Goal: Task Accomplishment & Management: Complete application form

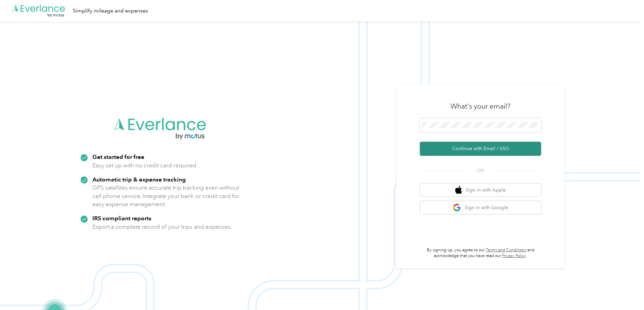
click at [465, 145] on button "Continue with Email / SSO" at bounding box center [480, 149] width 121 height 14
click at [457, 120] on span at bounding box center [480, 125] width 121 height 14
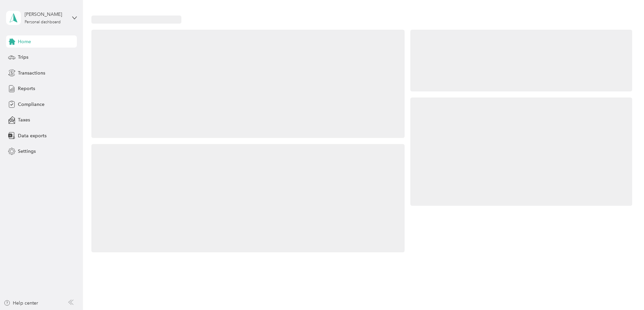
click at [469, 146] on div at bounding box center [521, 151] width 222 height 109
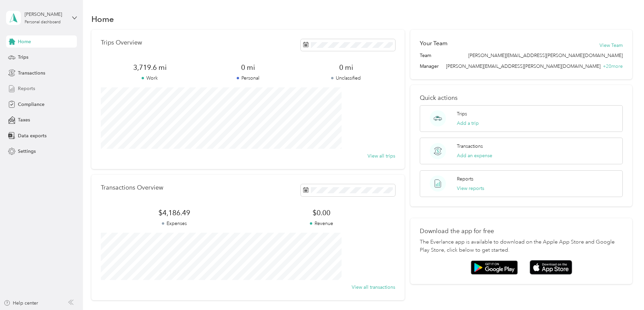
click at [22, 87] on span "Reports" at bounding box center [26, 88] width 17 height 7
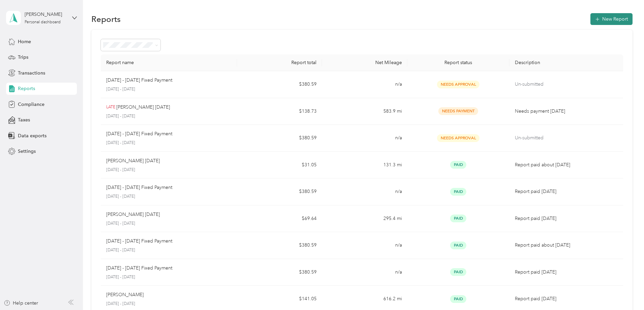
click at [590, 18] on button "New Report" at bounding box center [611, 19] width 42 height 12
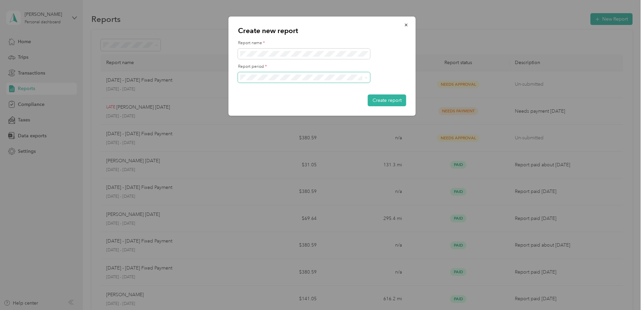
click at [366, 78] on icon at bounding box center [366, 77] width 3 height 3
click at [339, 98] on div "[DATE] - [DATE]" at bounding box center [304, 100] width 123 height 7
click at [381, 97] on button "Create report" at bounding box center [387, 100] width 38 height 12
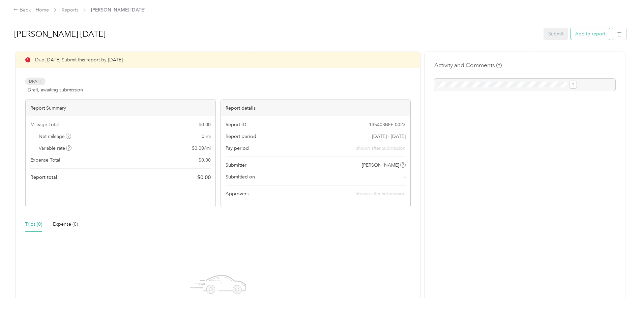
click at [570, 34] on button "Add to report" at bounding box center [589, 34] width 39 height 12
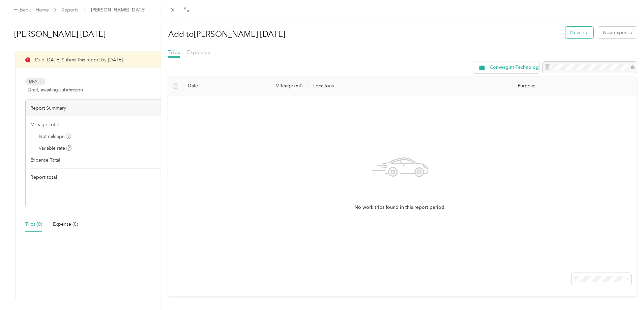
click at [574, 30] on button "New trip" at bounding box center [579, 33] width 28 height 12
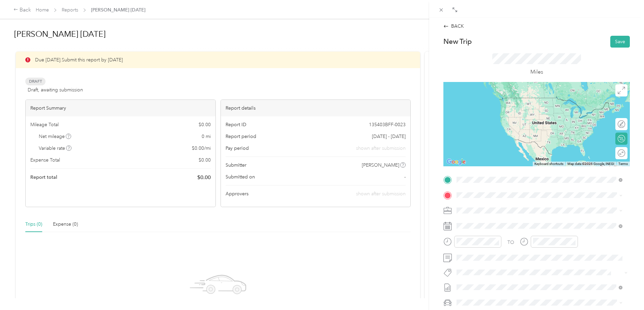
click at [490, 205] on span "Printers [GEOGRAPHIC_DATA][US_STATE], [GEOGRAPHIC_DATA]" at bounding box center [539, 204] width 141 height 6
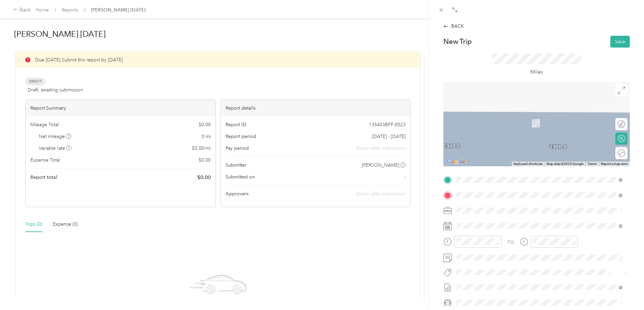
click at [485, 221] on span "[STREET_ADDRESS][US_STATE]" at bounding box center [502, 219] width 67 height 6
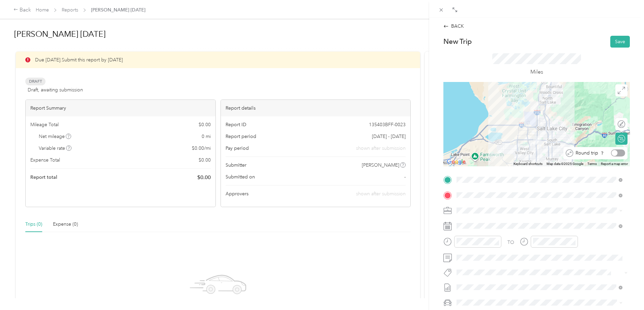
click at [615, 153] on div at bounding box center [618, 152] width 14 height 7
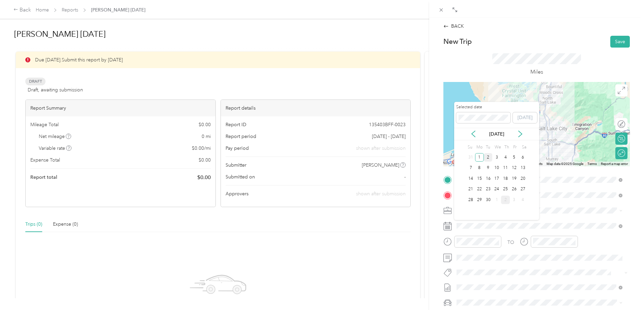
click at [488, 155] on div "2" at bounding box center [488, 157] width 9 height 8
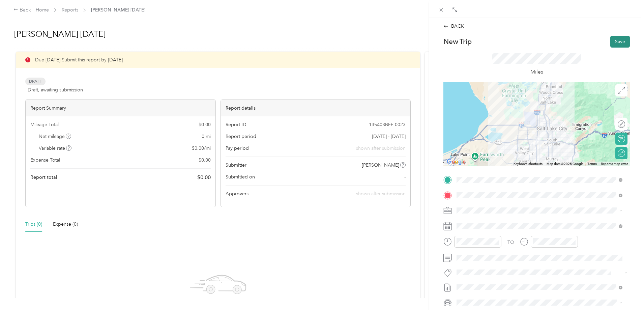
click at [613, 38] on button "Save" at bounding box center [620, 42] width 20 height 12
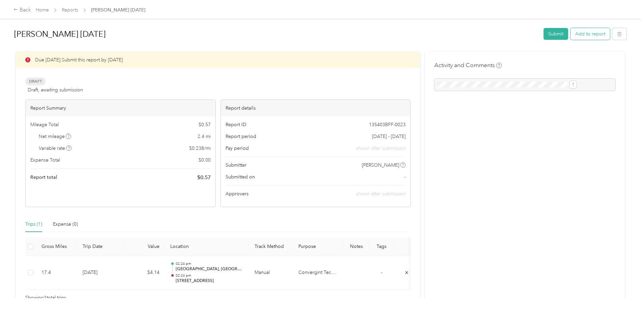
click at [570, 36] on button "Add to report" at bounding box center [589, 34] width 39 height 12
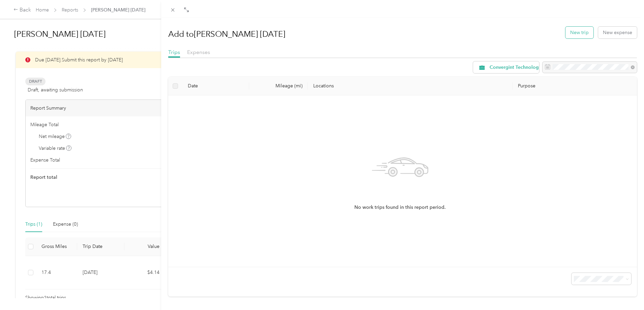
click at [578, 32] on button "New trip" at bounding box center [579, 33] width 28 height 12
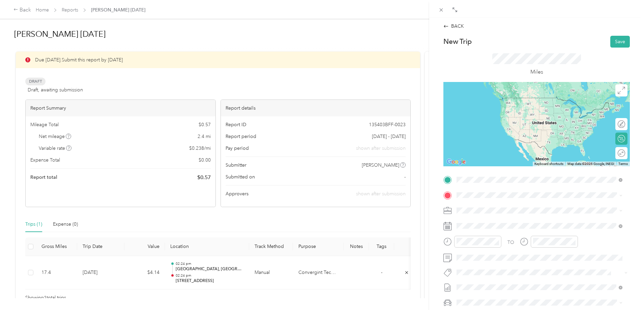
click at [502, 206] on span "Printers [GEOGRAPHIC_DATA][US_STATE], [GEOGRAPHIC_DATA]" at bounding box center [539, 204] width 141 height 6
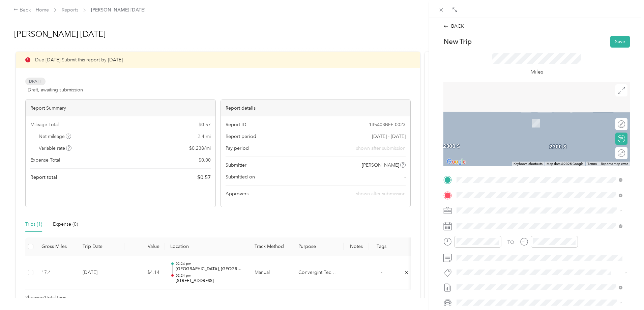
click at [500, 221] on span "[STREET_ADDRESS][PERSON_NAME][US_STATE]" at bounding box center [521, 219] width 105 height 6
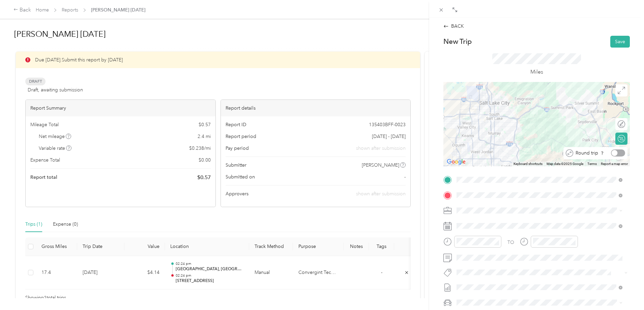
click at [615, 154] on div at bounding box center [618, 152] width 14 height 7
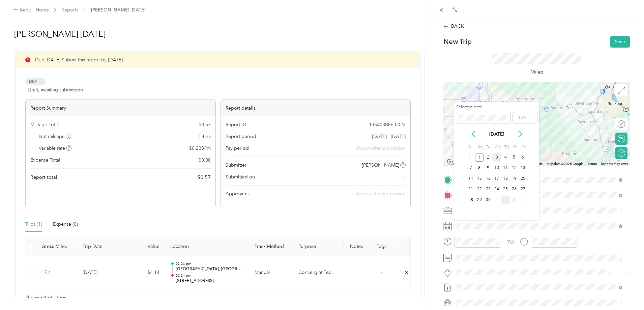
click at [498, 159] on div "3" at bounding box center [496, 157] width 9 height 8
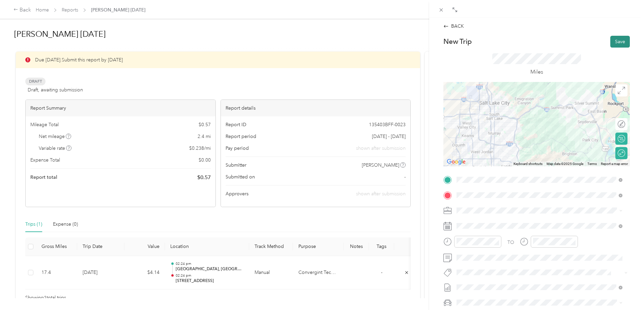
click at [615, 42] on button "Save" at bounding box center [620, 42] width 20 height 12
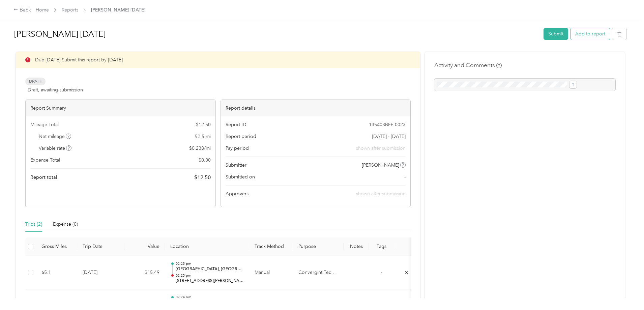
click at [570, 35] on button "Add to report" at bounding box center [589, 34] width 39 height 12
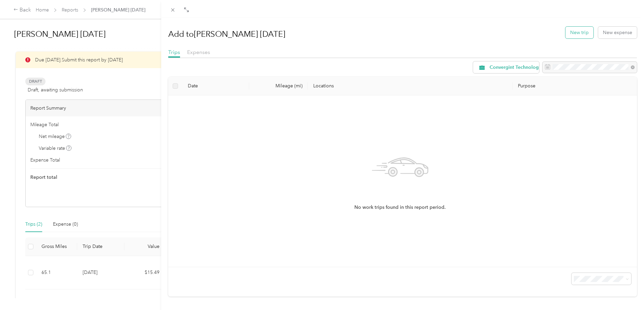
click at [578, 33] on button "New trip" at bounding box center [579, 33] width 28 height 12
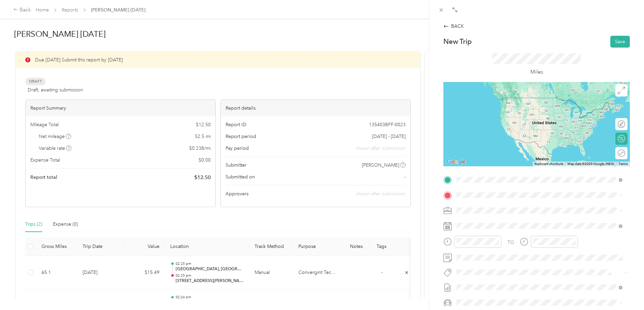
click at [498, 207] on span "Printers [GEOGRAPHIC_DATA][US_STATE], [GEOGRAPHIC_DATA]" at bounding box center [539, 204] width 141 height 6
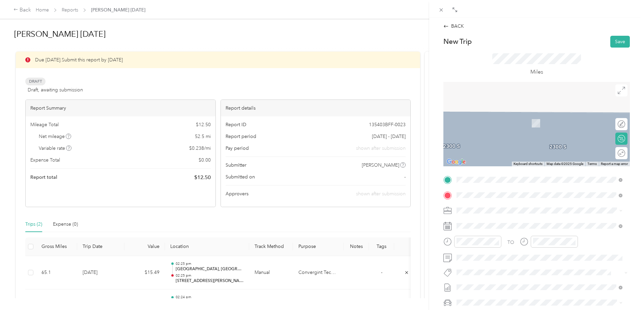
click at [489, 222] on span "[GEOGRAPHIC_DATA], [US_STATE], [GEOGRAPHIC_DATA]" at bounding box center [532, 219] width 127 height 6
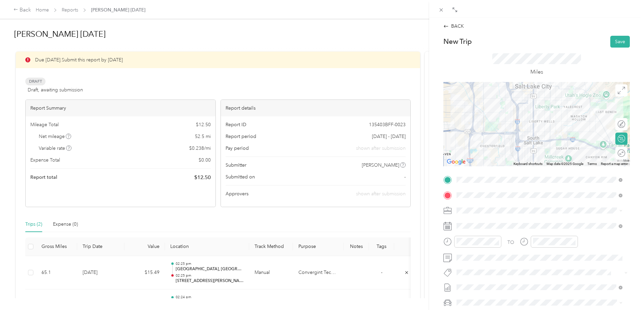
click at [625, 153] on div "Round trip" at bounding box center [625, 152] width 0 height 7
click at [612, 151] on div at bounding box center [618, 152] width 14 height 7
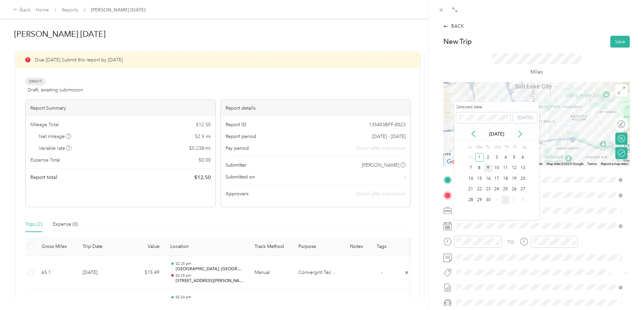
click at [486, 166] on div "9" at bounding box center [488, 168] width 9 height 8
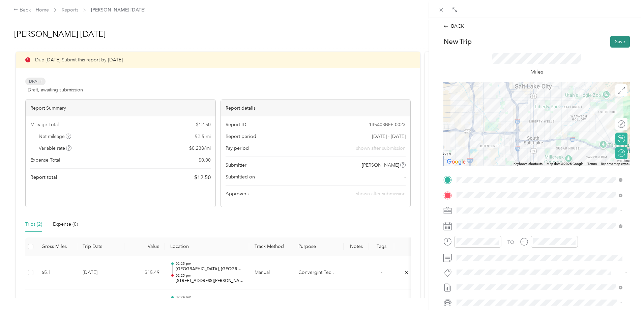
click at [615, 42] on button "Save" at bounding box center [620, 42] width 20 height 12
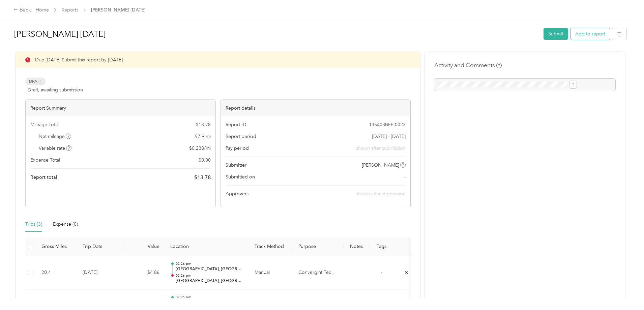
click at [570, 33] on button "Add to report" at bounding box center [589, 34] width 39 height 12
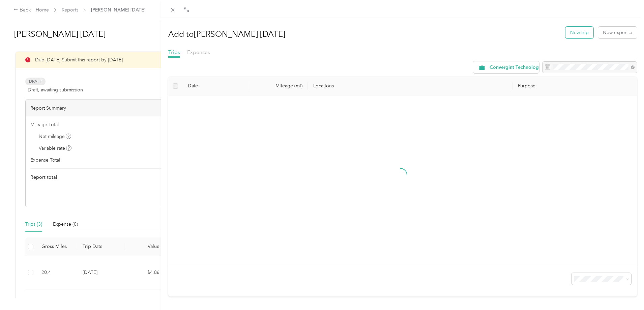
click at [577, 33] on button "New trip" at bounding box center [579, 33] width 28 height 12
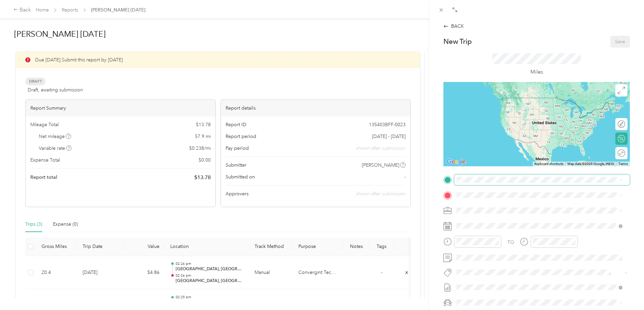
click at [506, 183] on span at bounding box center [542, 179] width 176 height 11
click at [504, 207] on span "Printers [GEOGRAPHIC_DATA][US_STATE], [GEOGRAPHIC_DATA]" at bounding box center [539, 204] width 141 height 6
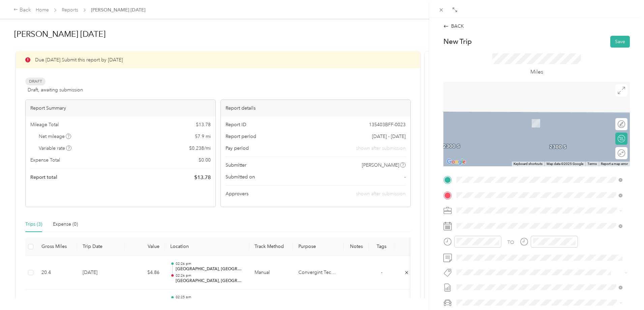
click at [502, 218] on span "[STREET_ADDRESS][US_STATE]" at bounding box center [502, 219] width 67 height 6
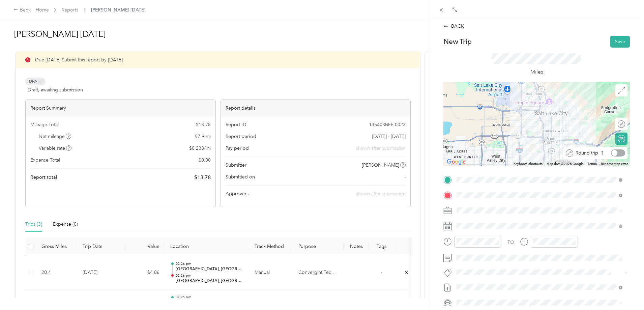
click at [614, 151] on div at bounding box center [618, 152] width 14 height 7
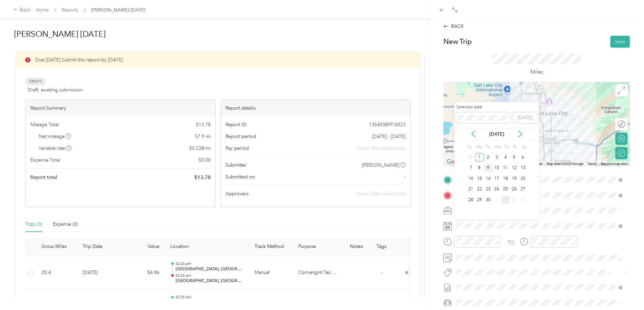
click at [490, 166] on div "9" at bounding box center [488, 168] width 9 height 8
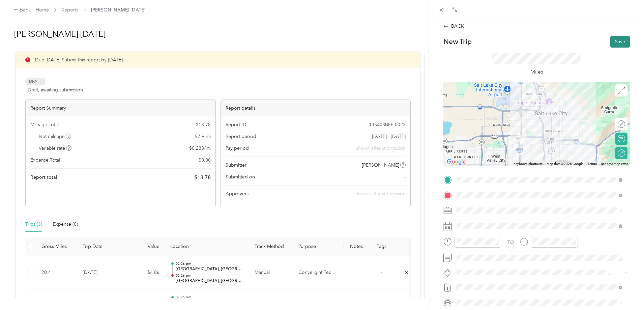
click at [615, 40] on button "Save" at bounding box center [620, 42] width 20 height 12
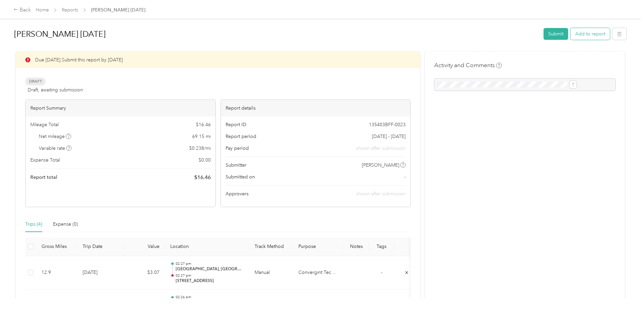
click at [570, 34] on button "Add to report" at bounding box center [589, 34] width 39 height 12
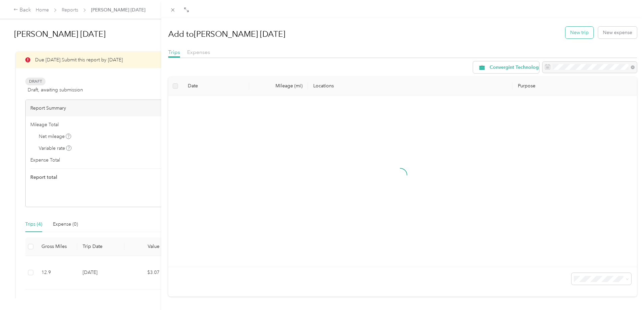
click at [575, 34] on button "New trip" at bounding box center [579, 33] width 28 height 12
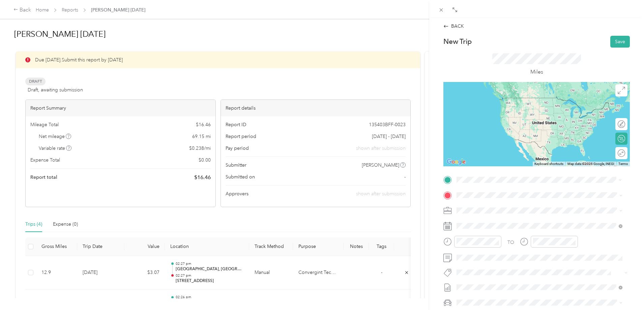
click at [502, 206] on span "Printers [GEOGRAPHIC_DATA][US_STATE], [GEOGRAPHIC_DATA]" at bounding box center [539, 204] width 141 height 6
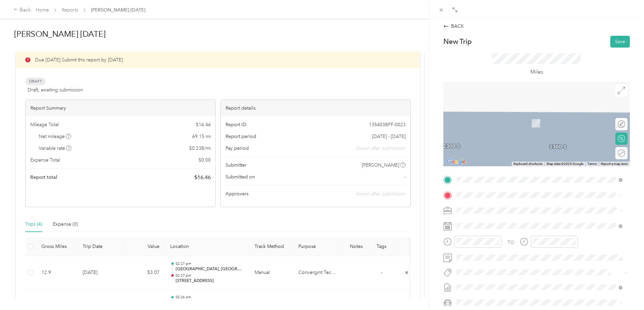
click at [494, 220] on span "Coalville [US_STATE], [GEOGRAPHIC_DATA]" at bounding box center [507, 222] width 76 height 12
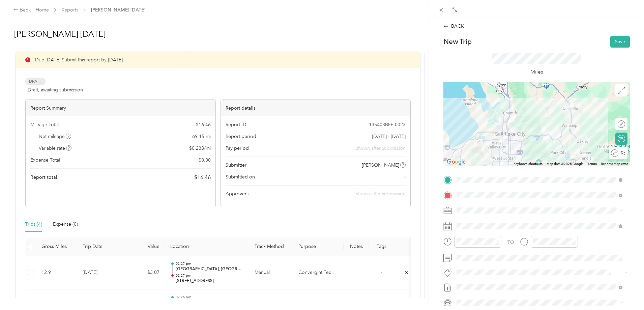
click at [618, 151] on div "Round trip" at bounding box center [621, 152] width 7 height 7
click at [613, 151] on div at bounding box center [618, 152] width 14 height 7
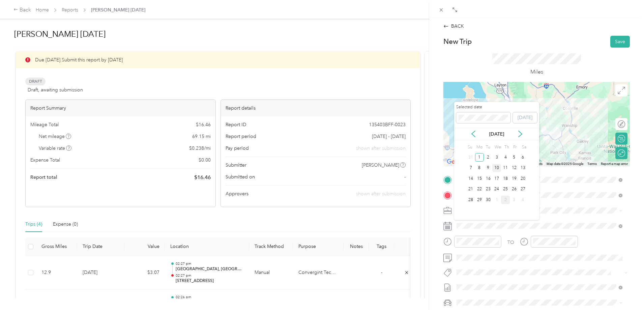
click at [496, 167] on div "10" at bounding box center [496, 168] width 9 height 8
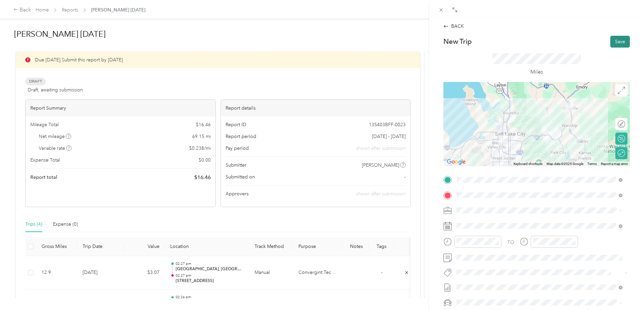
click at [613, 42] on button "Save" at bounding box center [620, 42] width 20 height 12
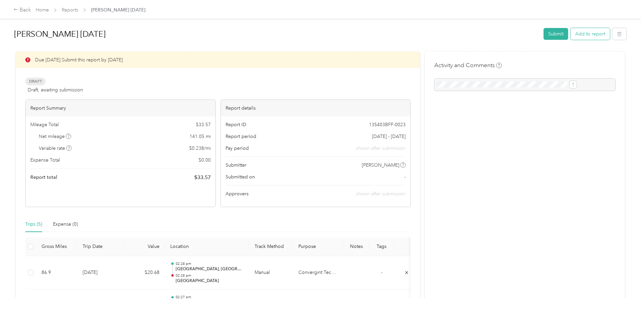
click at [570, 31] on button "Add to report" at bounding box center [589, 34] width 39 height 12
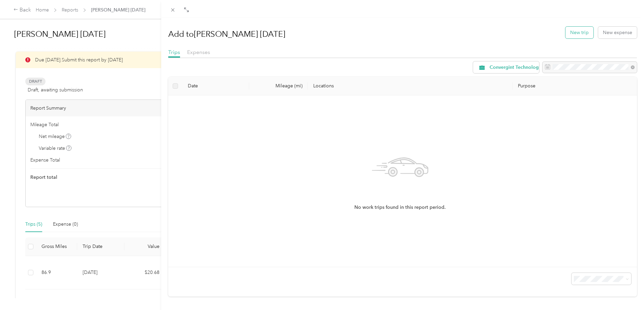
click at [571, 29] on button "New trip" at bounding box center [579, 33] width 28 height 12
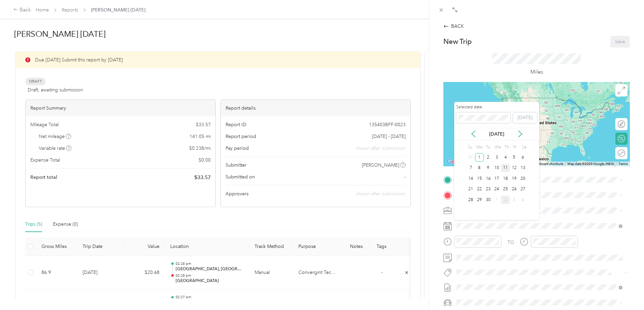
click at [505, 168] on div "11" at bounding box center [505, 168] width 9 height 8
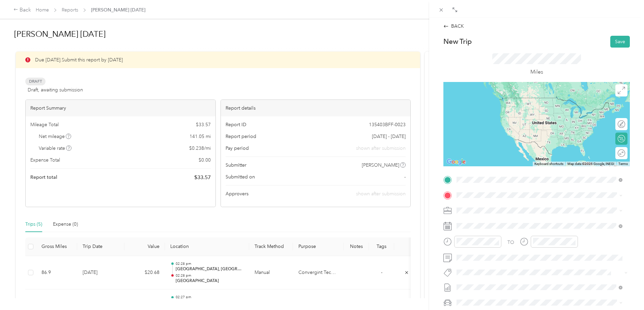
click at [495, 207] on span "Printers [GEOGRAPHIC_DATA][US_STATE], [GEOGRAPHIC_DATA]" at bounding box center [539, 204] width 141 height 6
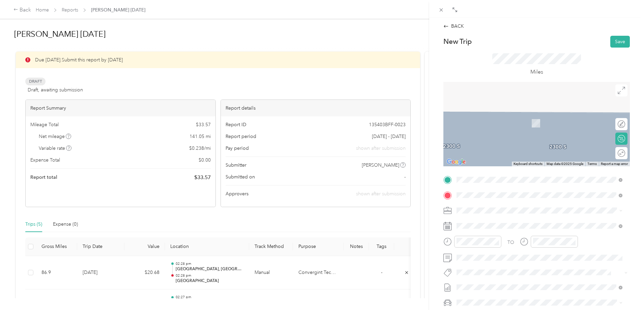
click at [498, 222] on span "[STREET_ADDRESS][US_STATE]" at bounding box center [502, 219] width 67 height 6
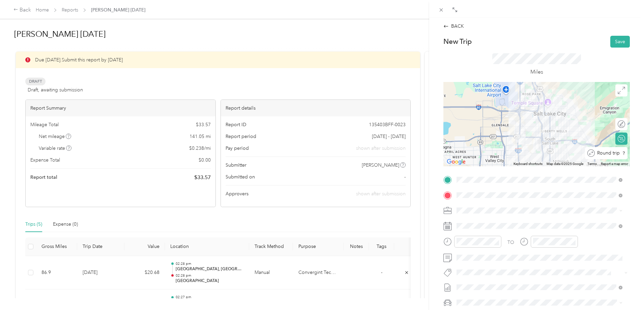
click at [615, 152] on div "Round trip" at bounding box center [610, 152] width 30 height 7
click at [616, 40] on button "Save" at bounding box center [620, 42] width 20 height 12
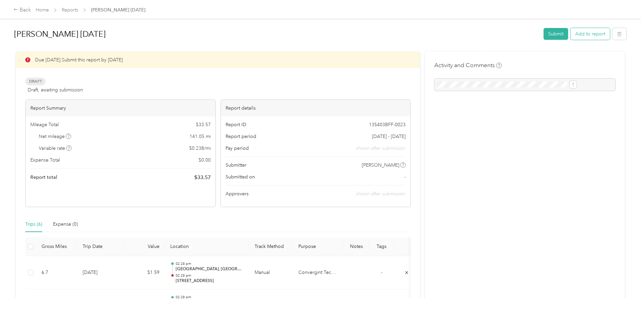
click at [570, 34] on button "Add to report" at bounding box center [589, 34] width 39 height 12
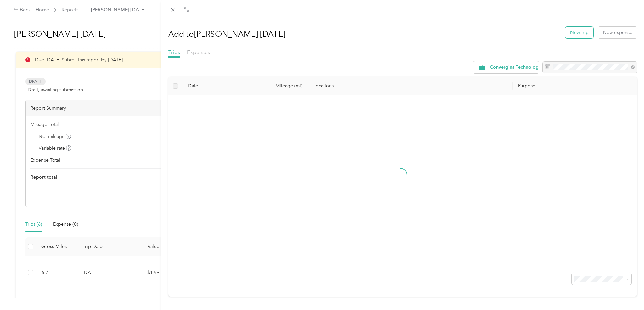
click at [572, 35] on button "New trip" at bounding box center [579, 33] width 28 height 12
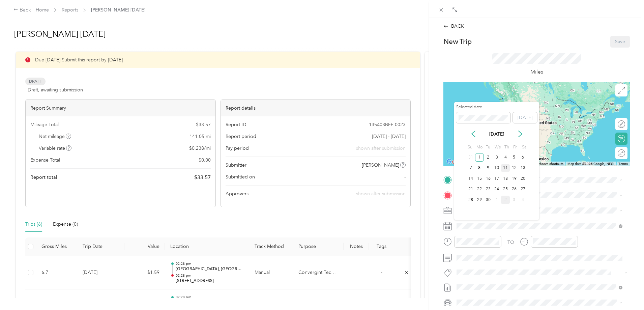
click at [504, 167] on div "11" at bounding box center [505, 168] width 9 height 8
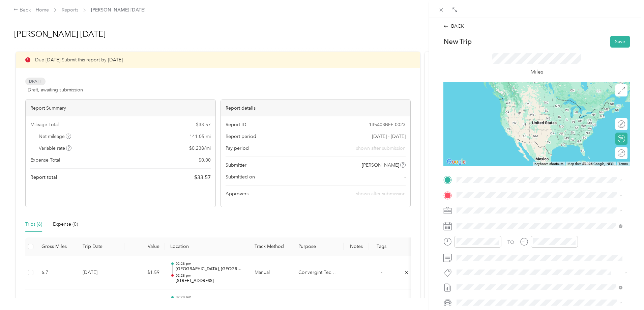
click at [495, 206] on span "Printers [GEOGRAPHIC_DATA][US_STATE], [GEOGRAPHIC_DATA]" at bounding box center [539, 203] width 141 height 6
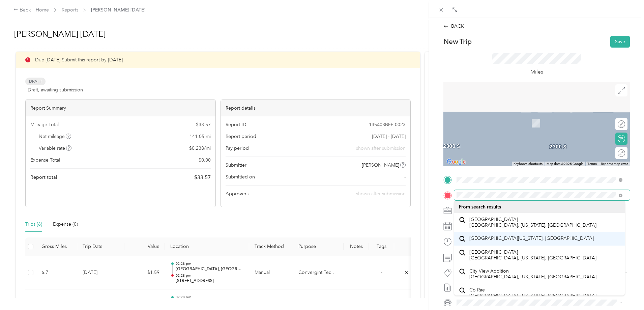
scroll to position [12, 0]
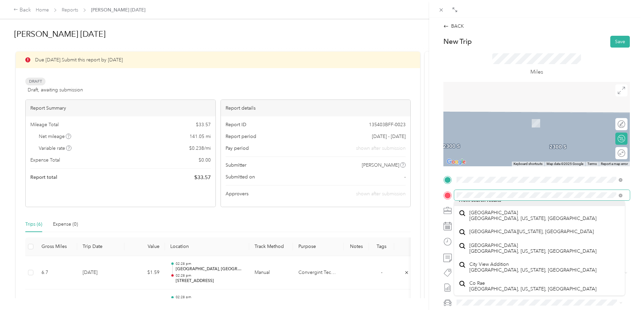
click at [452, 194] on div at bounding box center [536, 195] width 186 height 11
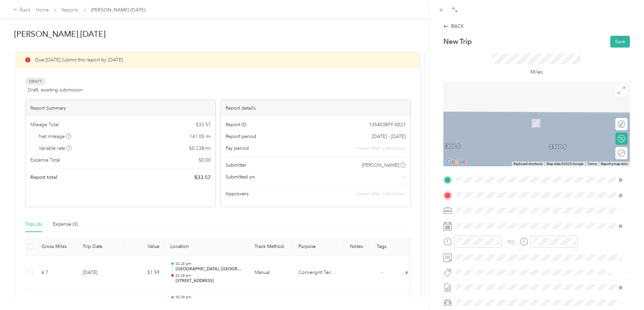
click at [488, 222] on span "[STREET_ADDRESS][US_STATE]" at bounding box center [502, 219] width 67 height 6
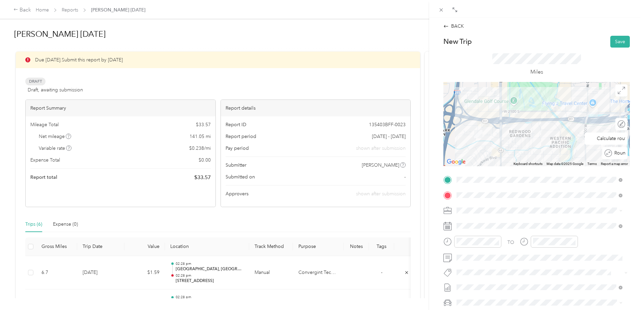
click at [616, 152] on div "Round trip" at bounding box center [618, 152] width 13 height 7
click at [616, 42] on button "Save" at bounding box center [620, 42] width 20 height 12
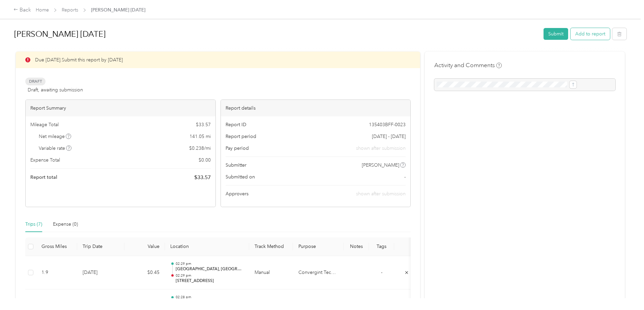
click at [570, 35] on button "Add to report" at bounding box center [589, 34] width 39 height 12
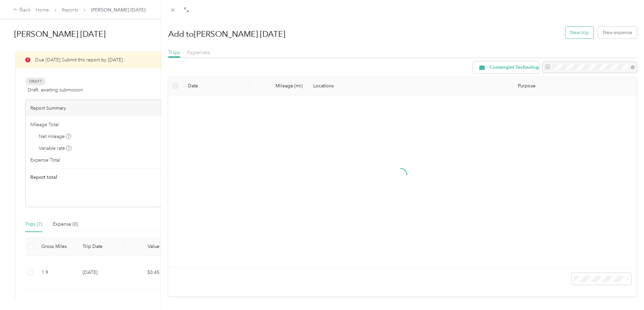
click at [580, 34] on button "New trip" at bounding box center [579, 33] width 28 height 12
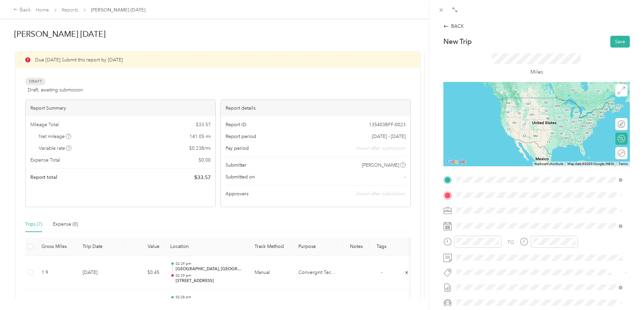
click at [493, 206] on span "Printers [GEOGRAPHIC_DATA][US_STATE], [GEOGRAPHIC_DATA]" at bounding box center [539, 204] width 141 height 6
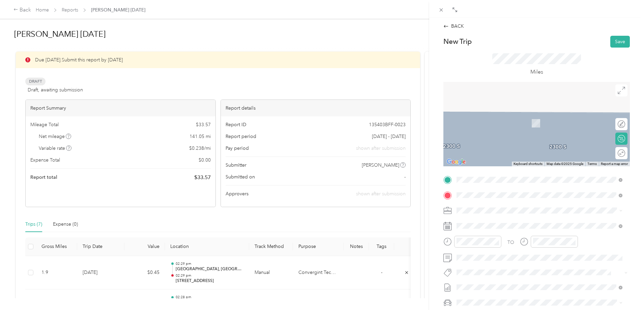
click at [537, 236] on span "[STREET_ADDRESS][US_STATE]" at bounding box center [502, 233] width 67 height 6
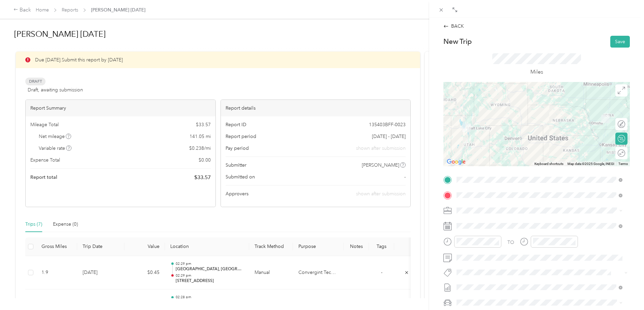
click at [535, 217] on span "[STREET_ADDRESS][US_STATE]" at bounding box center [502, 217] width 67 height 6
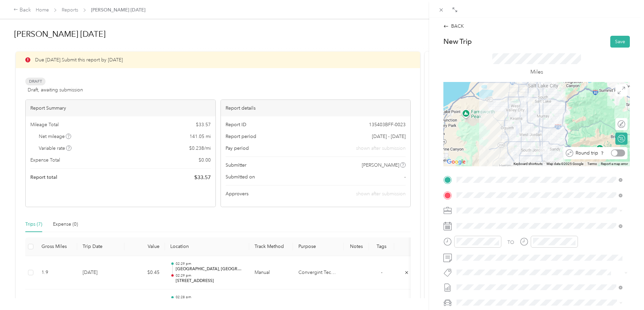
click at [615, 151] on div at bounding box center [618, 152] width 14 height 7
click at [612, 39] on button "Save" at bounding box center [620, 42] width 20 height 12
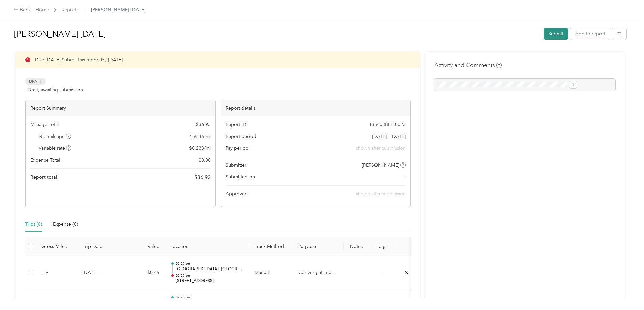
click at [543, 32] on button "Submit" at bounding box center [555, 34] width 25 height 12
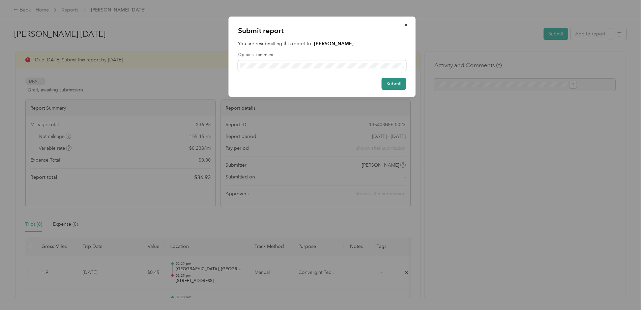
click at [396, 83] on button "Submit" at bounding box center [394, 84] width 25 height 12
